Goal: Book appointment/travel/reservation

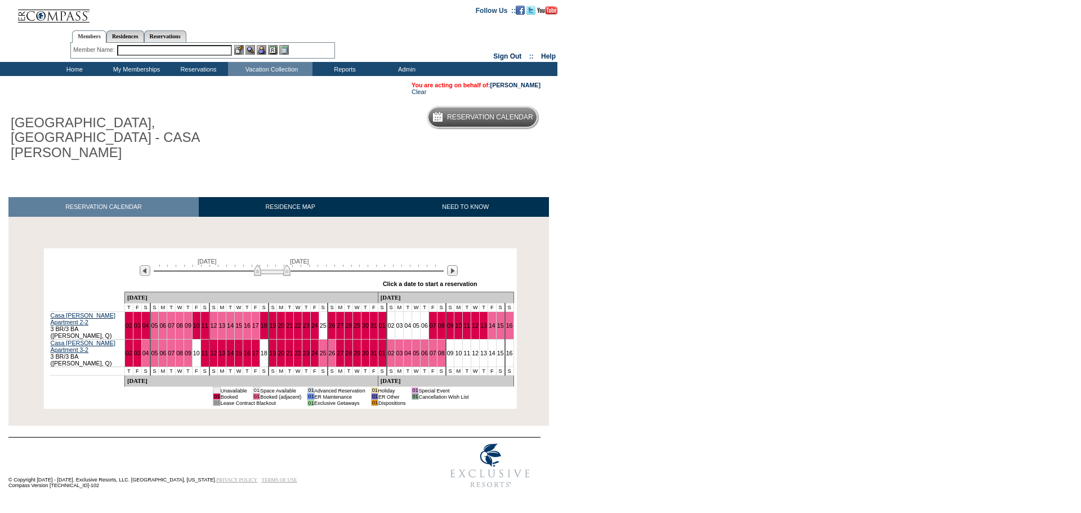
drag, startPoint x: 252, startPoint y: 240, endPoint x: 274, endPoint y: 236, distance: 22.3
click at [274, 258] on div "[DATE] [DATE]" at bounding box center [296, 267] width 325 height 19
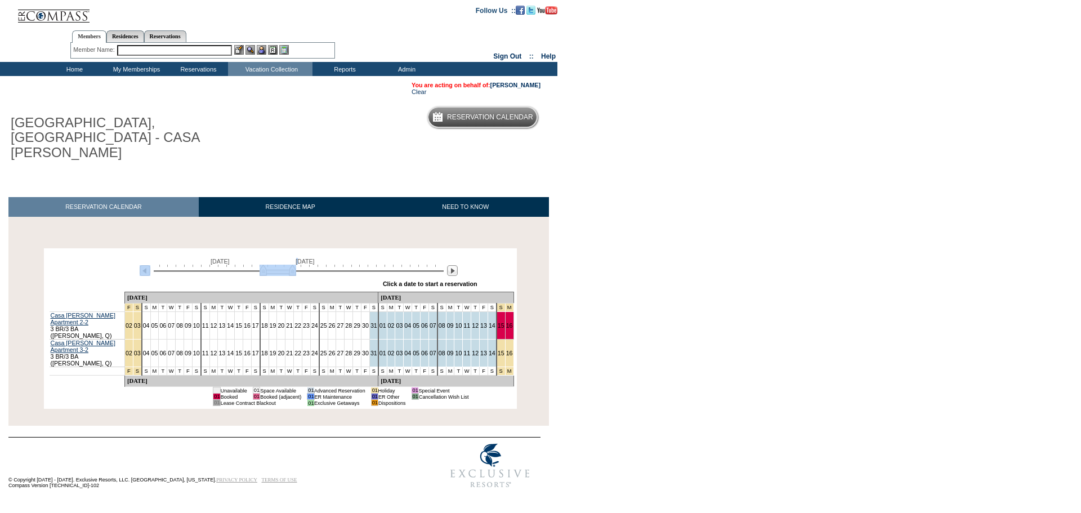
drag, startPoint x: 277, startPoint y: 236, endPoint x: 294, endPoint y: 238, distance: 16.9
click at [294, 258] on div "[DATE] [DATE]" at bounding box center [296, 267] width 325 height 19
drag, startPoint x: 277, startPoint y: 239, endPoint x: 275, endPoint y: 229, distance: 10.3
click at [276, 265] on img at bounding box center [277, 270] width 37 height 11
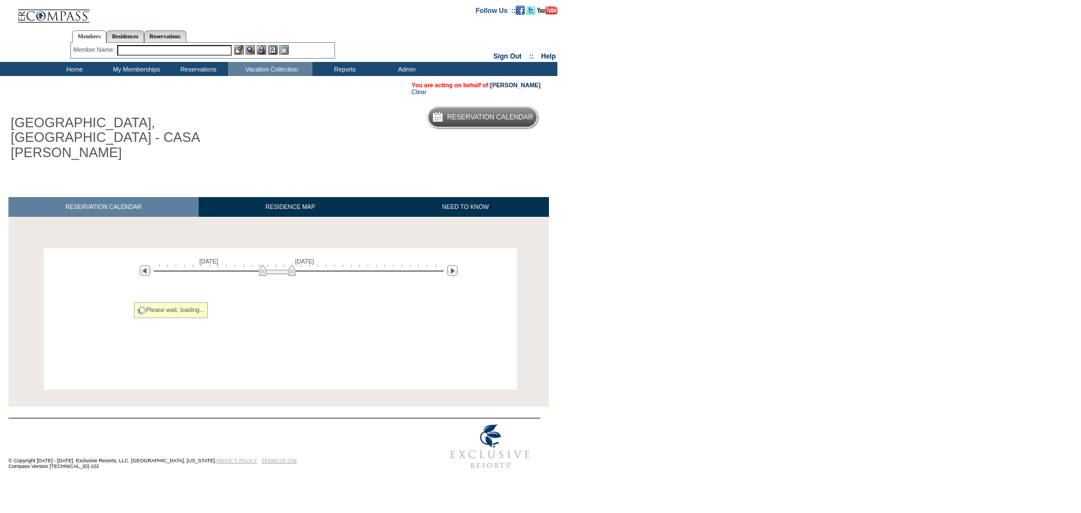
click at [275, 251] on div "[DATE] [DATE] » Apply these dates to all the calendars on this page Click a dat…" at bounding box center [280, 271] width 467 height 41
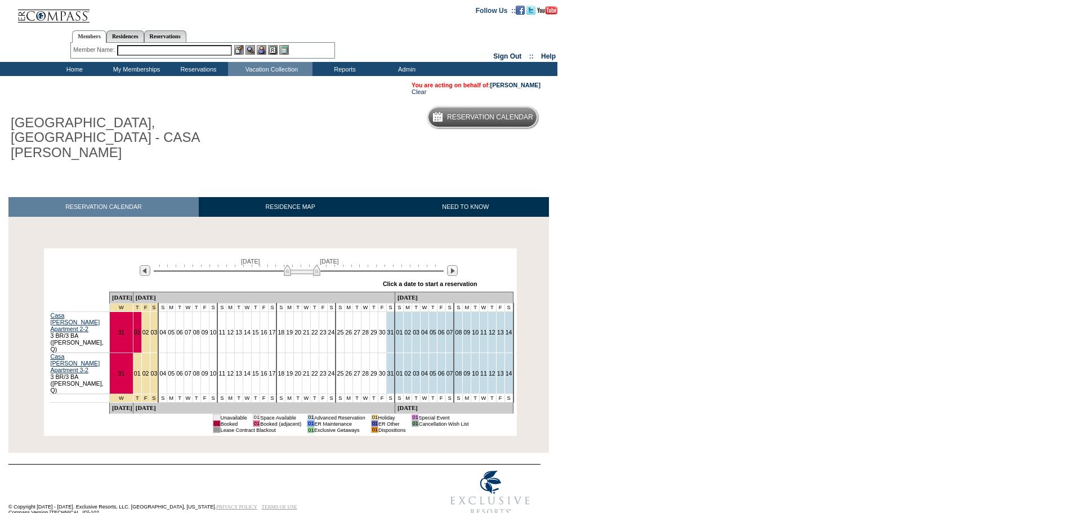
drag, startPoint x: 276, startPoint y: 238, endPoint x: 301, endPoint y: 238, distance: 24.8
click at [301, 265] on img at bounding box center [302, 270] width 37 height 11
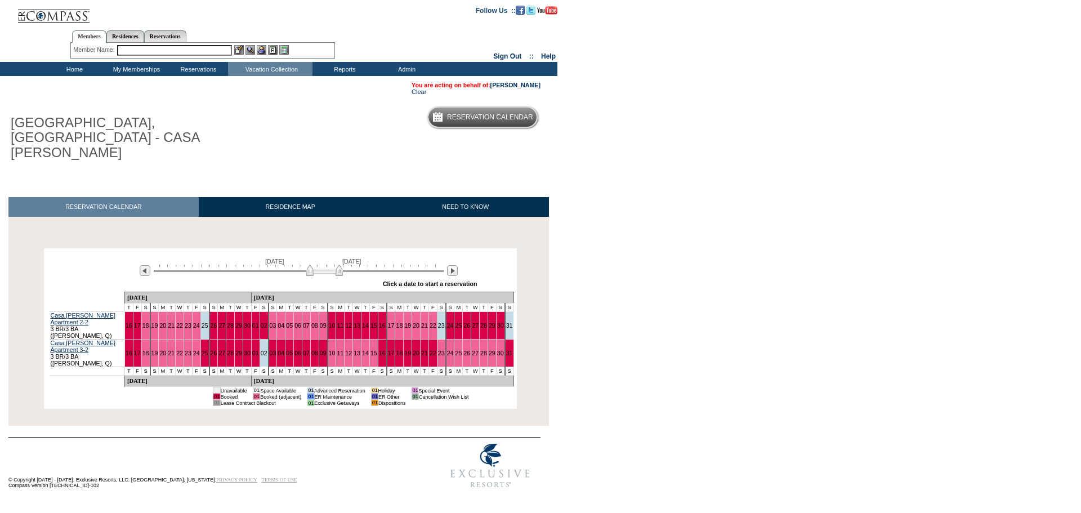
drag, startPoint x: 296, startPoint y: 241, endPoint x: 318, endPoint y: 241, distance: 22.5
click at [318, 265] on img at bounding box center [324, 270] width 37 height 11
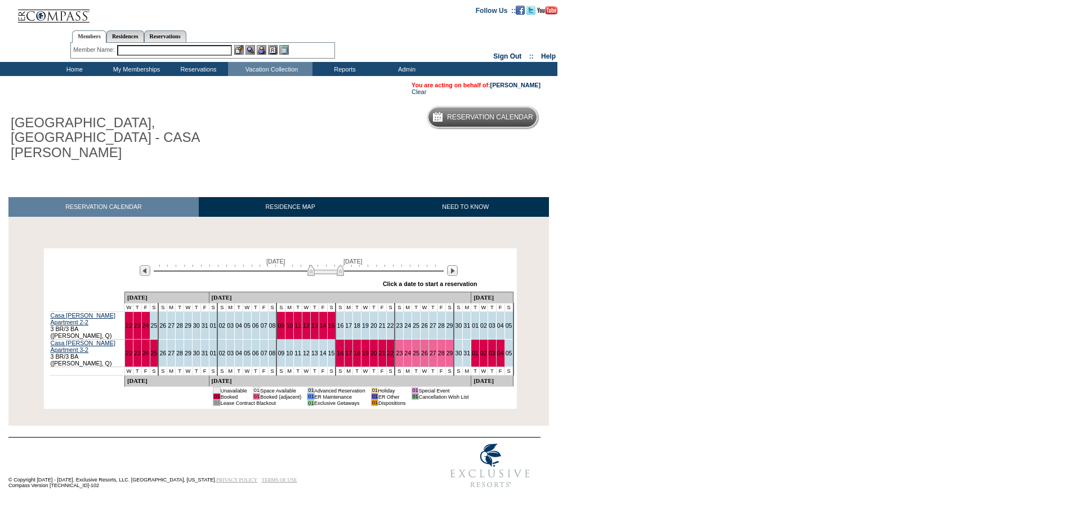
drag, startPoint x: 320, startPoint y: 244, endPoint x: 326, endPoint y: 243, distance: 6.2
click at [326, 265] on img at bounding box center [325, 270] width 37 height 11
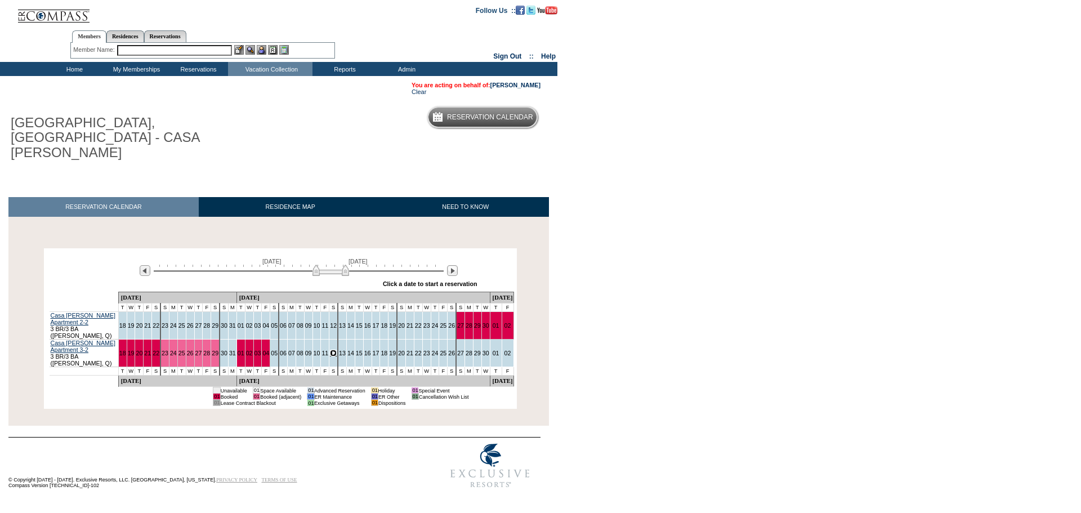
click at [330, 350] on link "12" at bounding box center [333, 353] width 7 height 7
